Goal: Check status: Check status

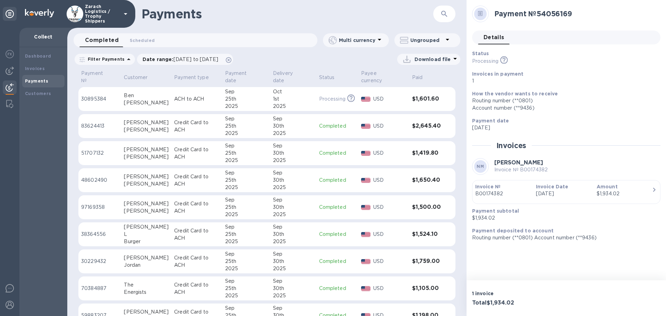
scroll to position [436, 0]
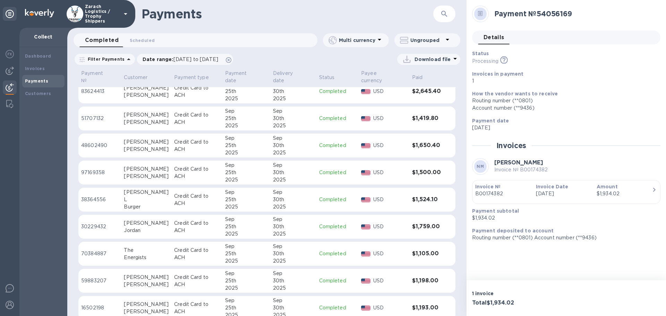
click at [93, 250] on p "70384887" at bounding box center [99, 253] width 37 height 7
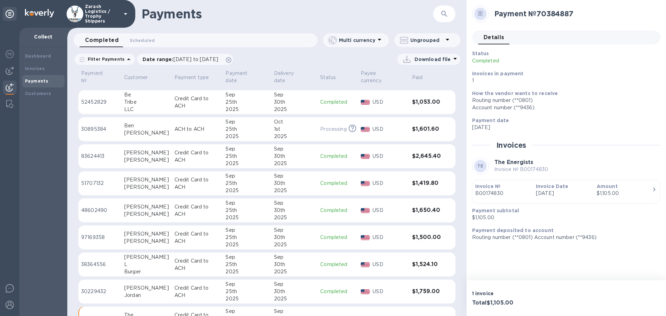
scroll to position [366, 0]
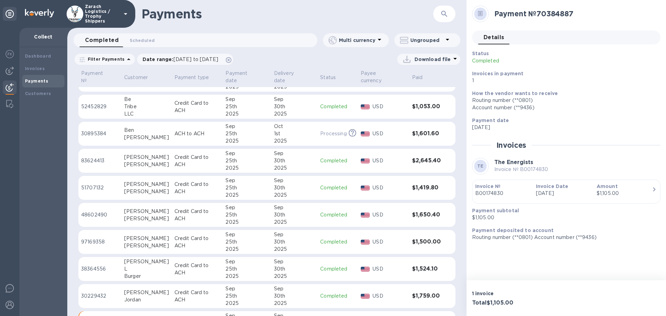
drag, startPoint x: 84, startPoint y: 154, endPoint x: 92, endPoint y: 155, distance: 8.0
click at [84, 157] on p "83624413" at bounding box center [99, 160] width 37 height 7
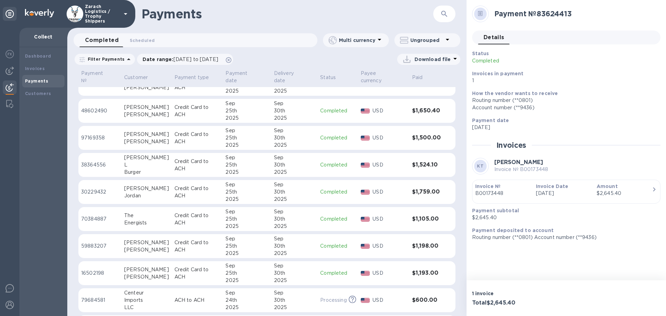
scroll to position [505, 0]
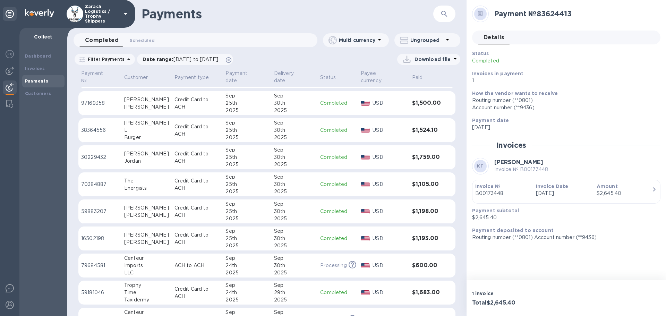
click at [95, 235] on p "16502198" at bounding box center [99, 238] width 37 height 7
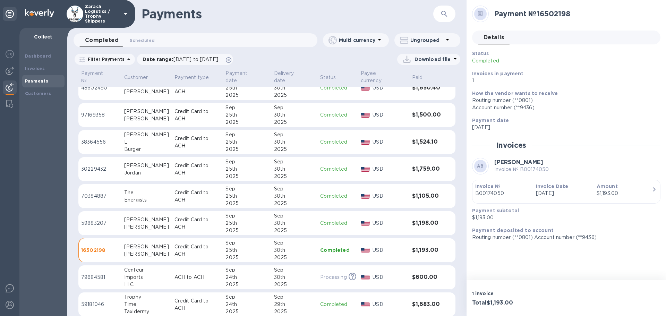
scroll to position [470, 0]
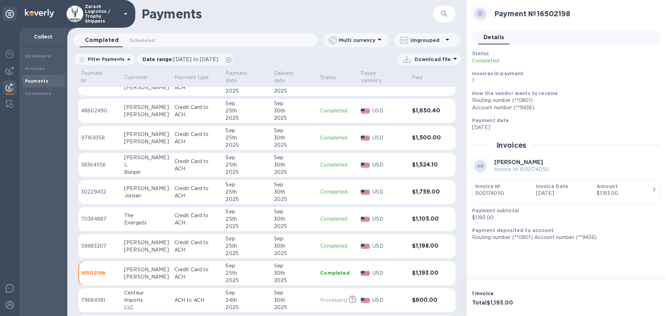
click at [96, 134] on p "97169358" at bounding box center [99, 137] width 37 height 7
click at [100, 243] on p "59883207" at bounding box center [99, 246] width 37 height 7
click at [87, 188] on p "30229432" at bounding box center [99, 191] width 37 height 7
click at [96, 243] on p "59883207" at bounding box center [99, 246] width 37 height 7
click at [95, 161] on p "38364556" at bounding box center [99, 164] width 37 height 7
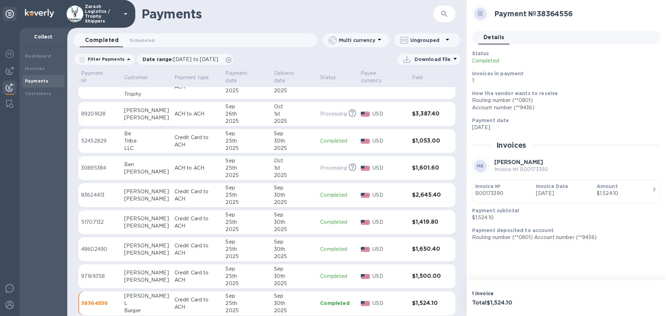
scroll to position [331, 0]
click at [87, 138] on p "52452829" at bounding box center [99, 141] width 37 height 7
click at [101, 219] on p "51707132" at bounding box center [99, 222] width 37 height 7
click at [92, 246] on p "48602490" at bounding box center [99, 249] width 37 height 7
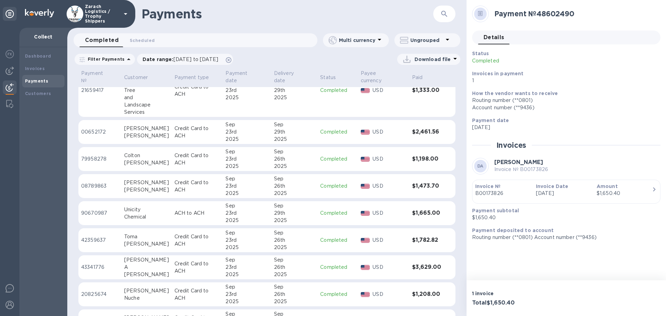
scroll to position [805, 0]
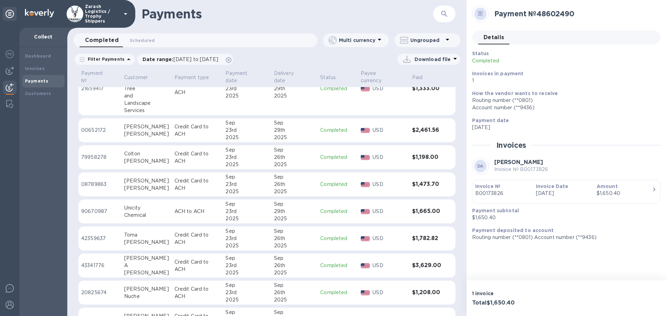
click at [89, 208] on p "90670987" at bounding box center [99, 211] width 37 height 7
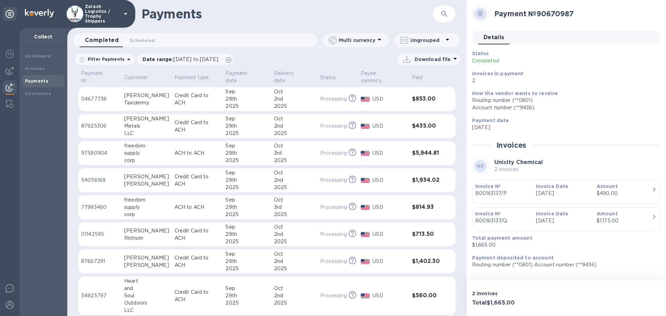
click at [97, 95] on p "04677738" at bounding box center [99, 98] width 37 height 7
